Goal: Navigation & Orientation: Find specific page/section

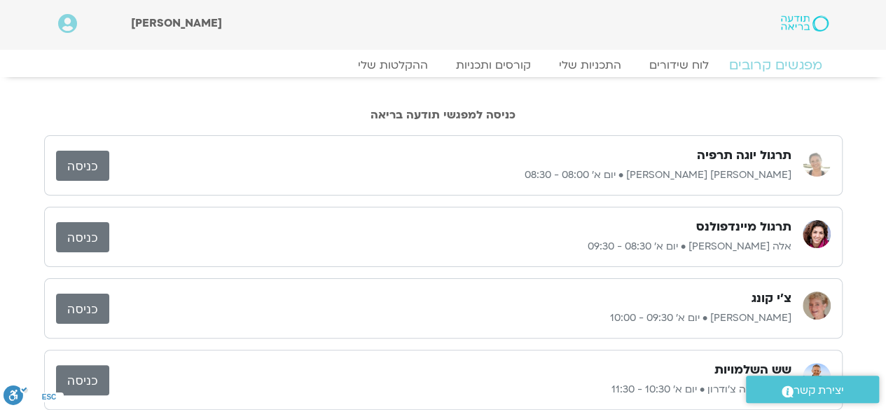
click at [756, 59] on link "מפגשים קרובים" at bounding box center [775, 65] width 127 height 17
click at [146, 18] on span "[PERSON_NAME]" at bounding box center [176, 22] width 91 height 15
click at [67, 25] on icon at bounding box center [67, 24] width 19 height 20
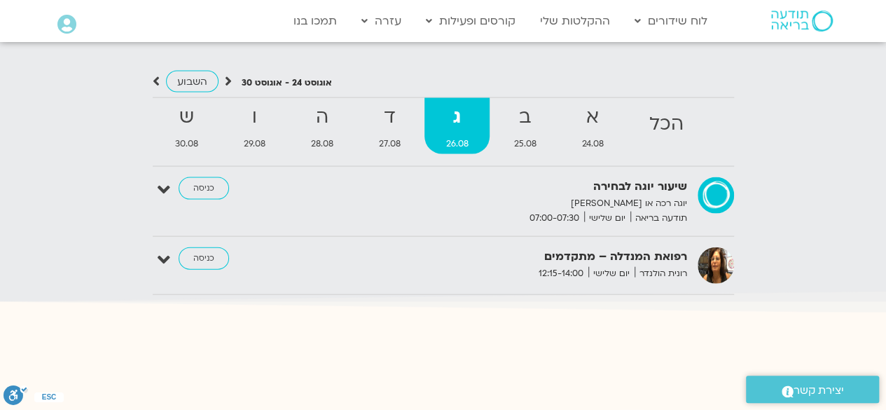
scroll to position [1436, 0]
